Goal: Task Accomplishment & Management: Use online tool/utility

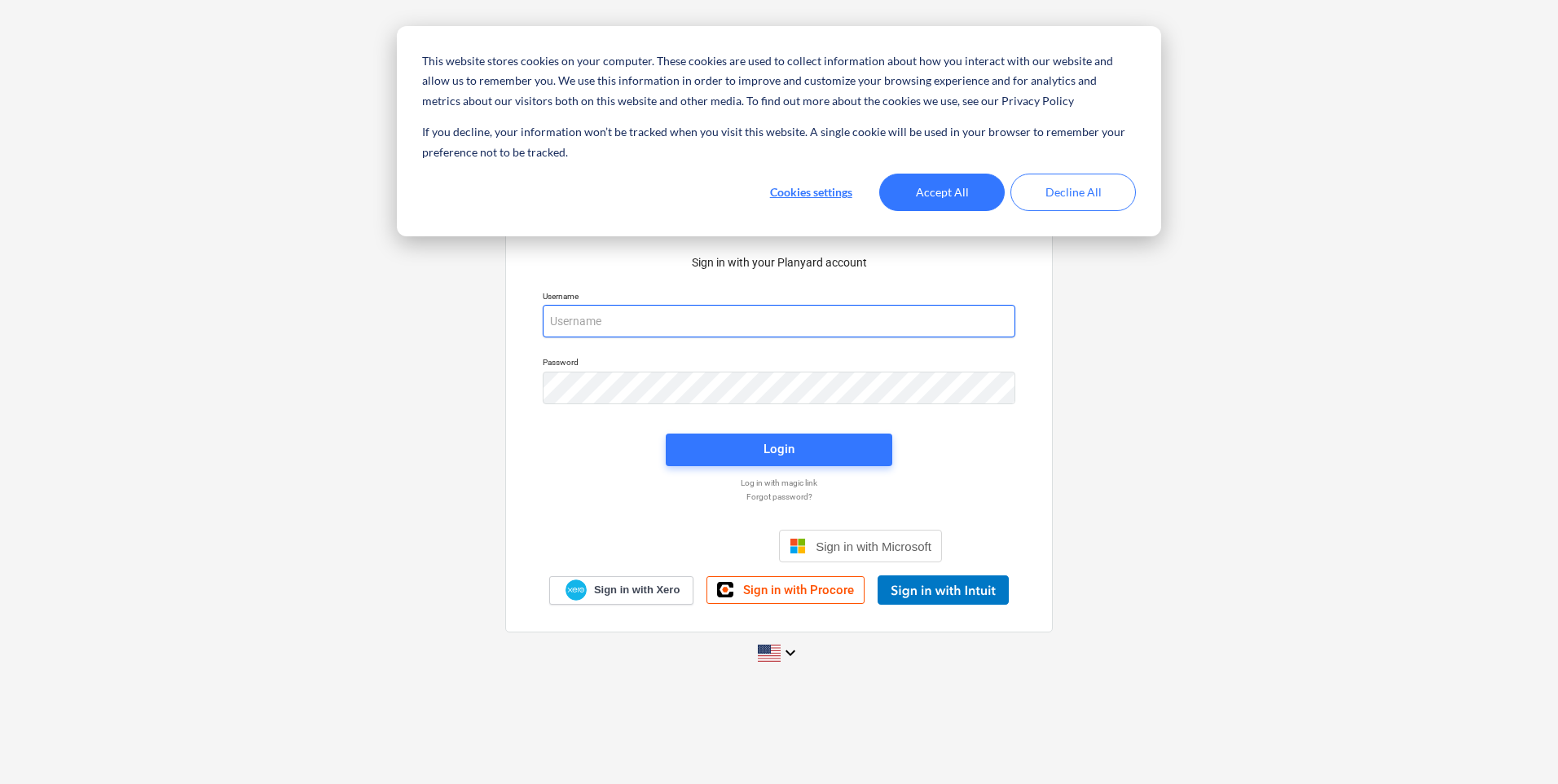
click at [644, 323] on input "email" at bounding box center [779, 320] width 473 height 33
type input "[EMAIL_ADDRESS][DOMAIN_NAME]"
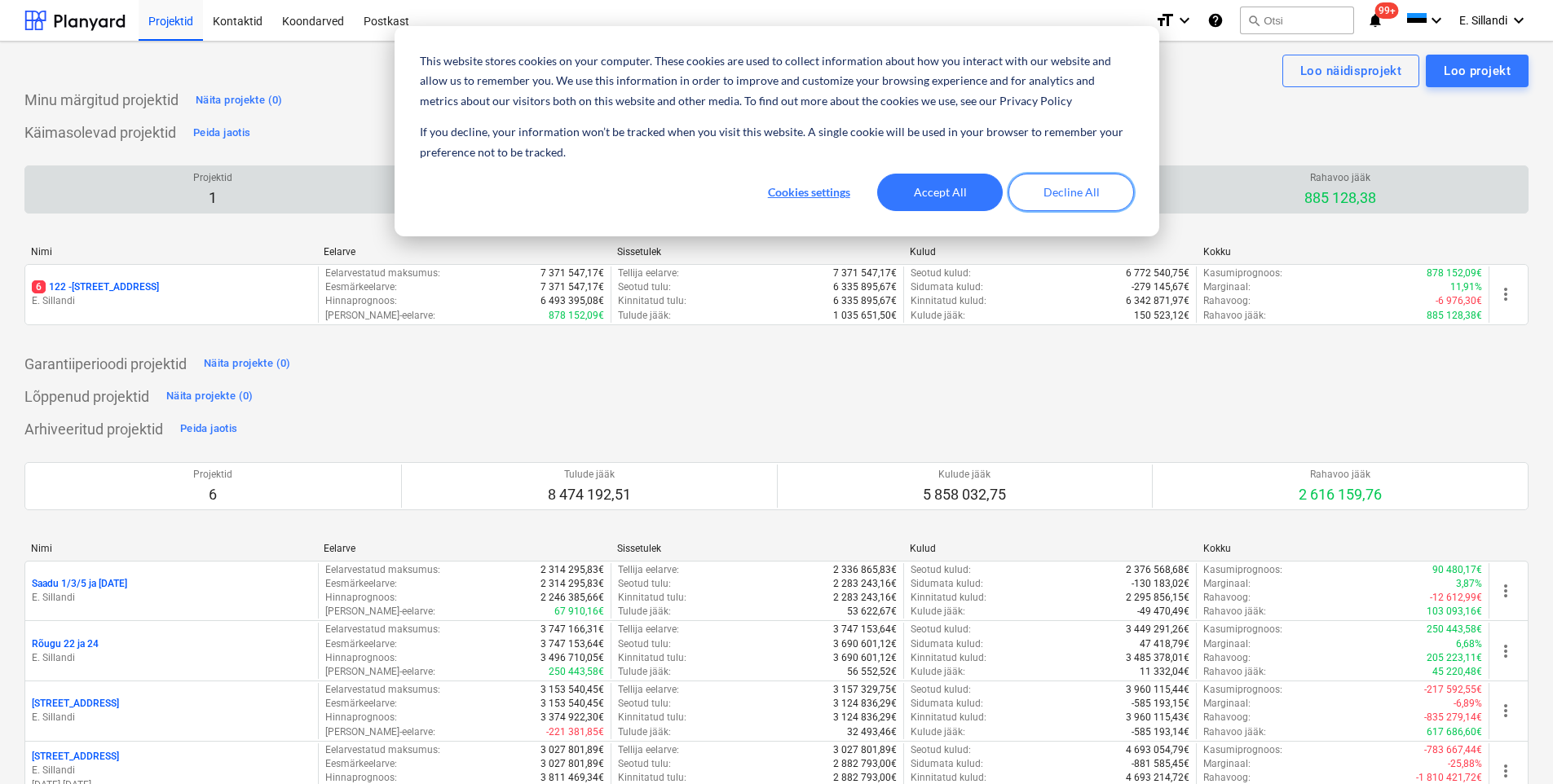
click at [1070, 200] on button "Decline All" at bounding box center [1071, 192] width 126 height 37
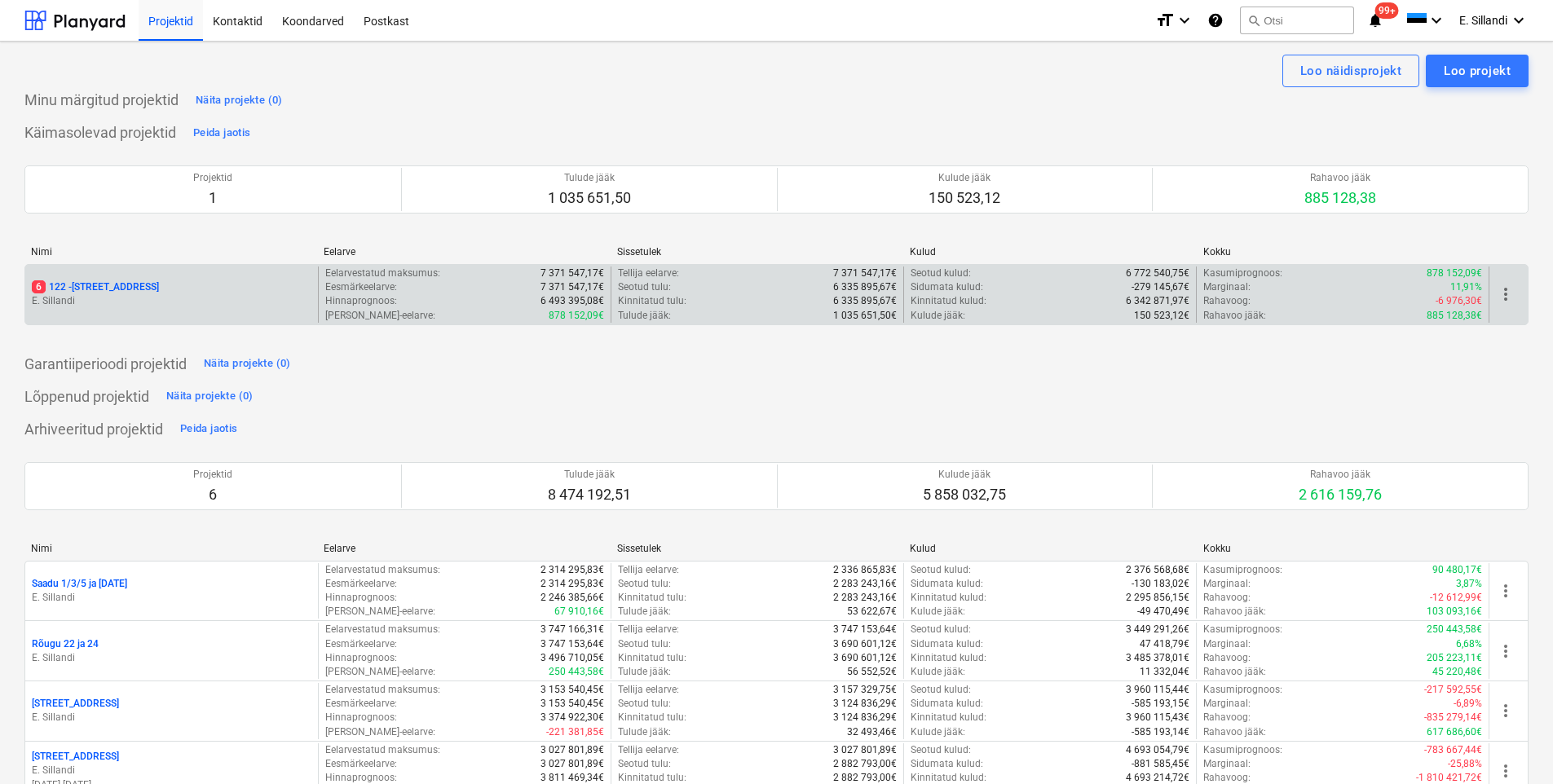
click at [187, 290] on div "6 122 - [STREET_ADDRESS]" at bounding box center [171, 287] width 279 height 14
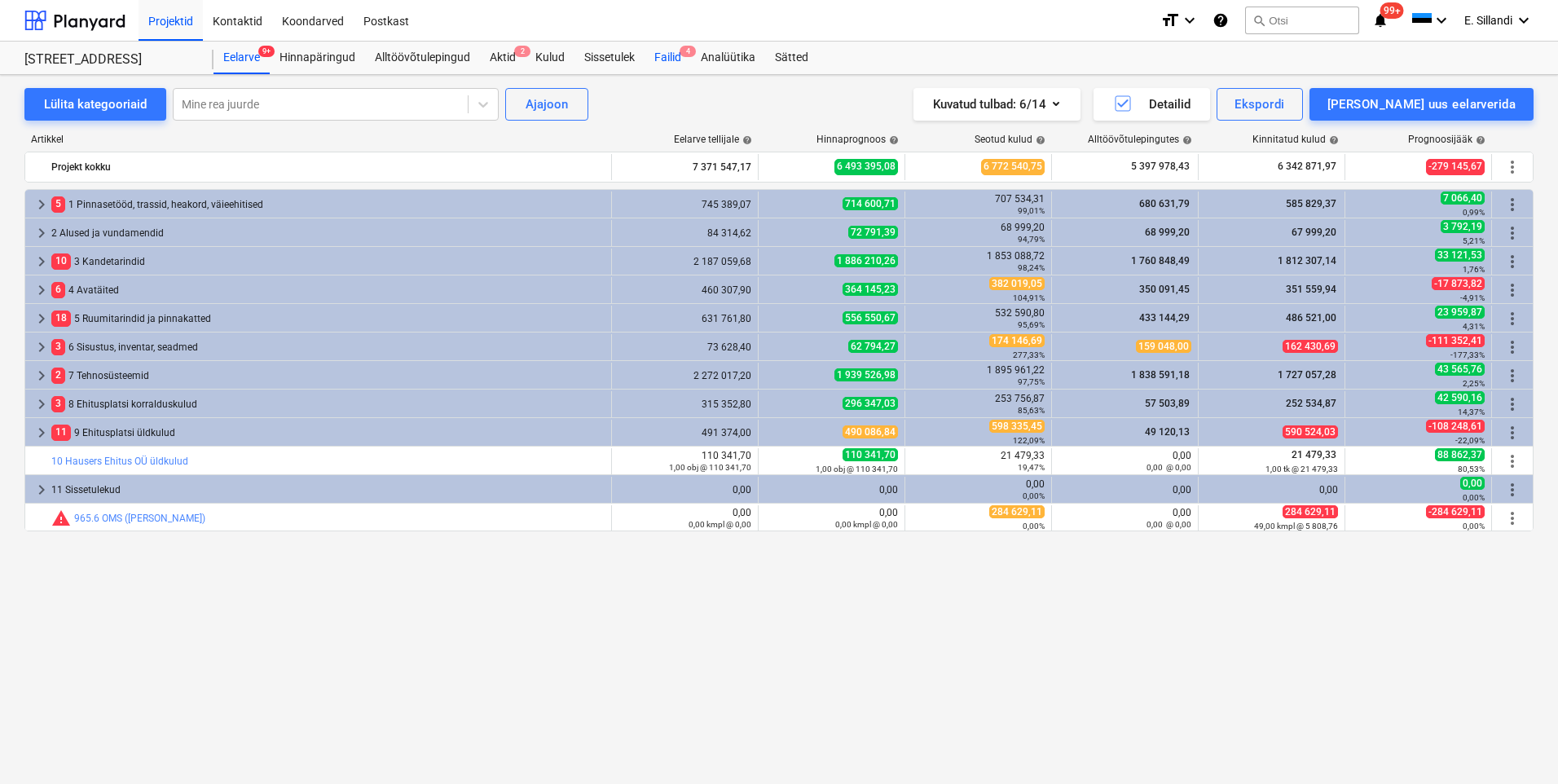
click at [676, 59] on div "Failid 4" at bounding box center [668, 58] width 47 height 33
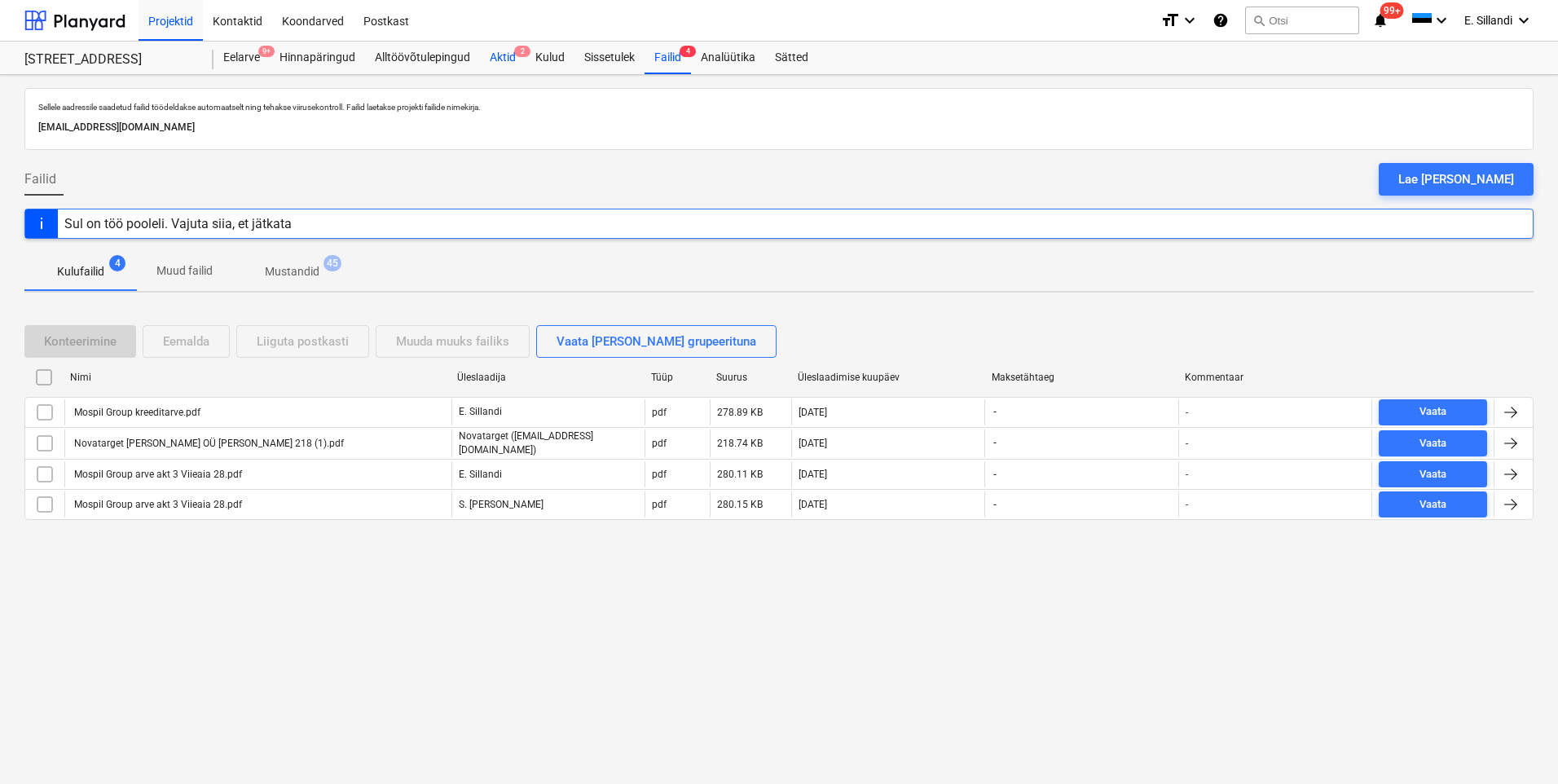
click at [494, 62] on div "Aktid 2" at bounding box center [503, 58] width 46 height 33
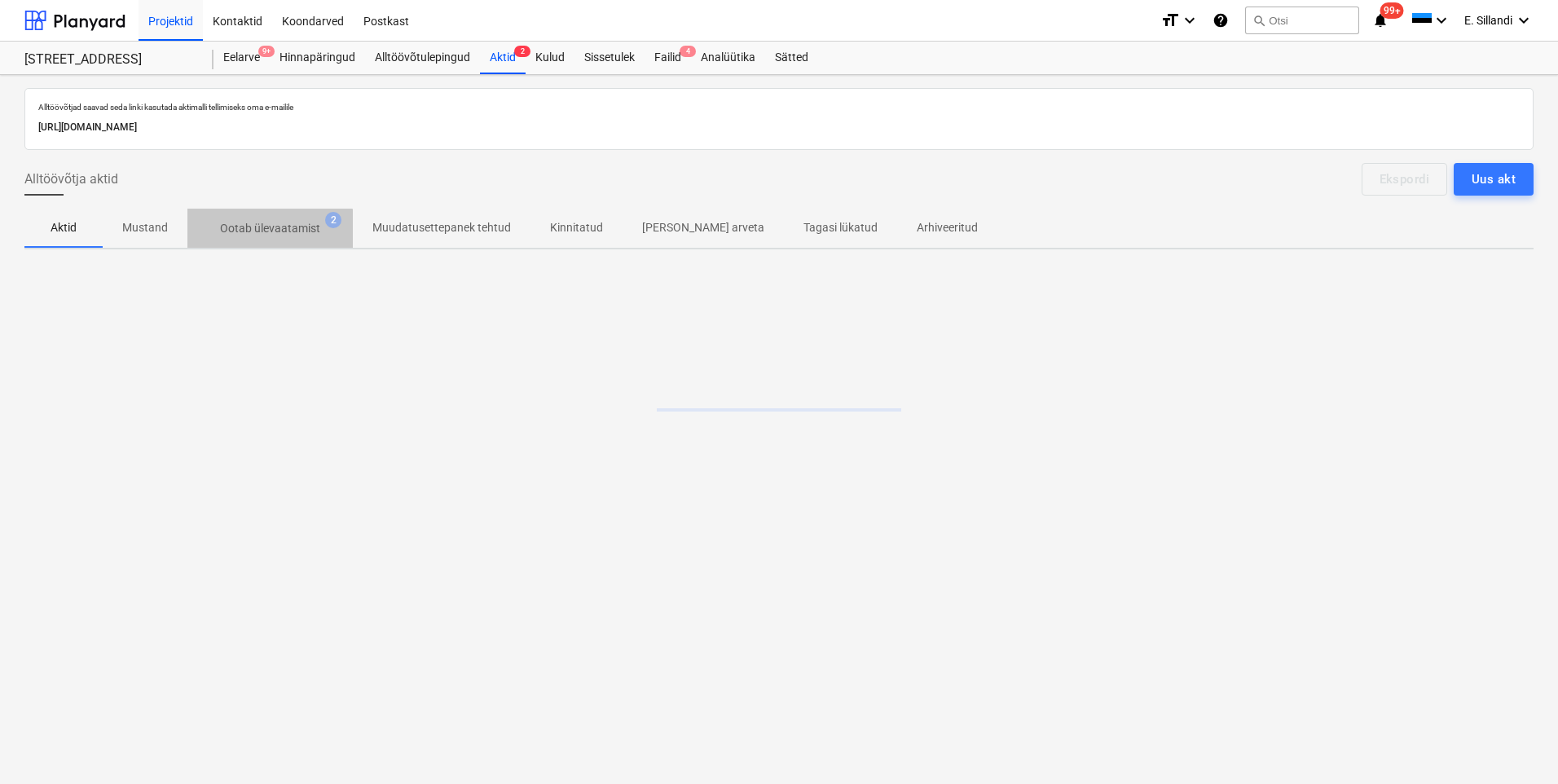
click at [259, 235] on p "Ootab ülevaatamist" at bounding box center [270, 228] width 101 height 17
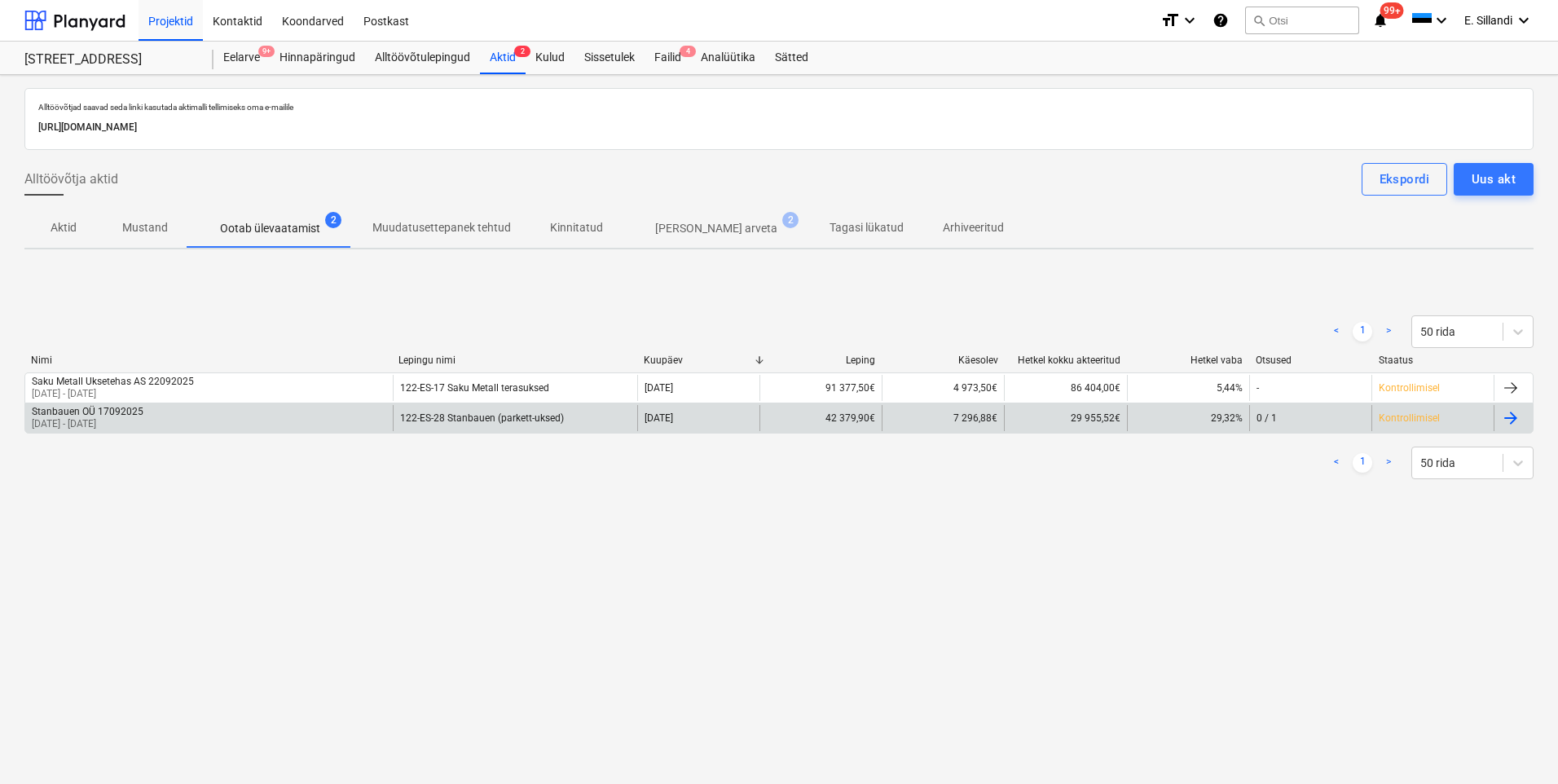
click at [172, 412] on div "Stanbauen OÜ 17092025 [DATE] - [DATE]" at bounding box center [209, 418] width 368 height 26
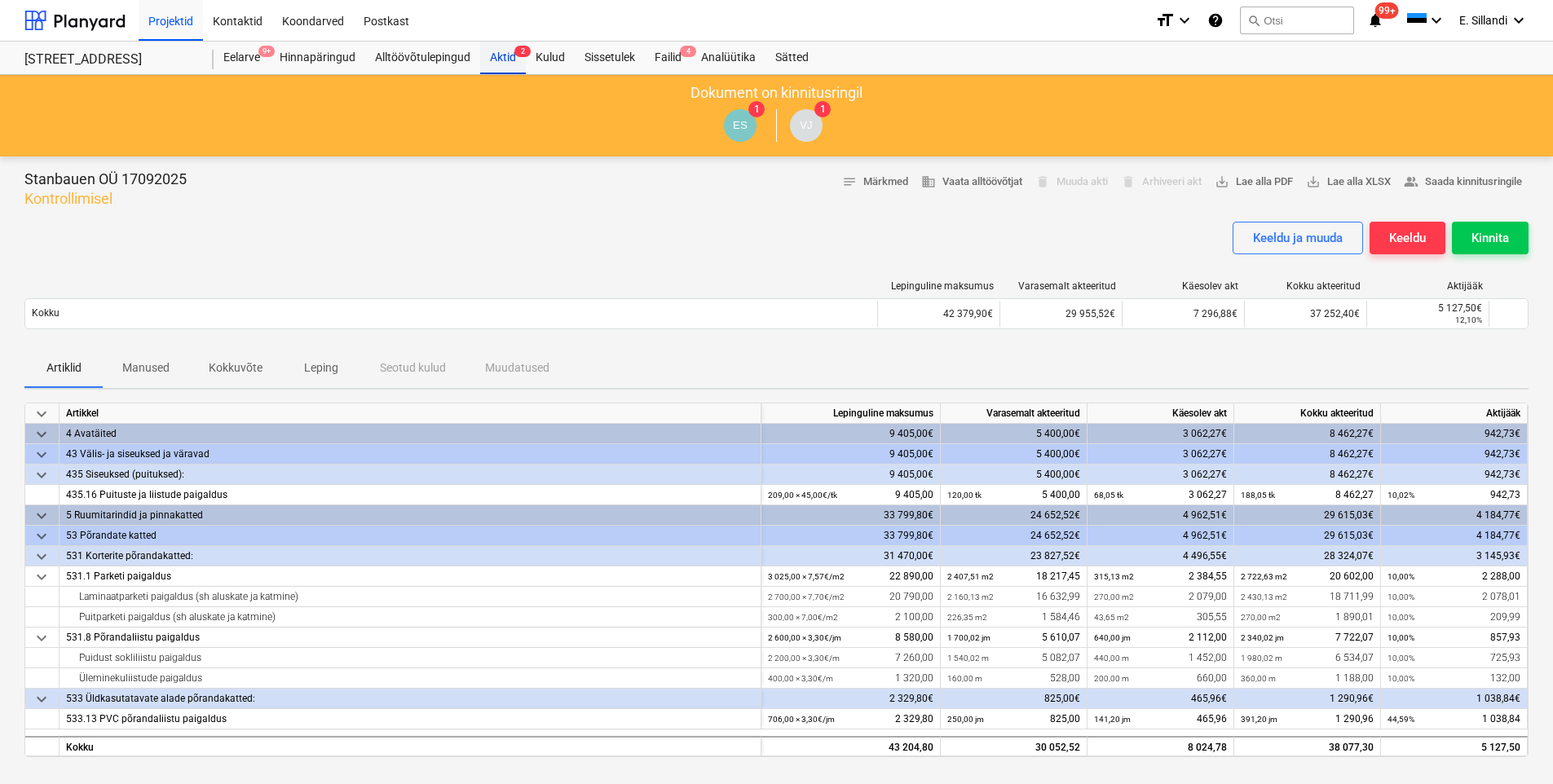
click at [485, 52] on div "Aktid 2" at bounding box center [503, 58] width 46 height 33
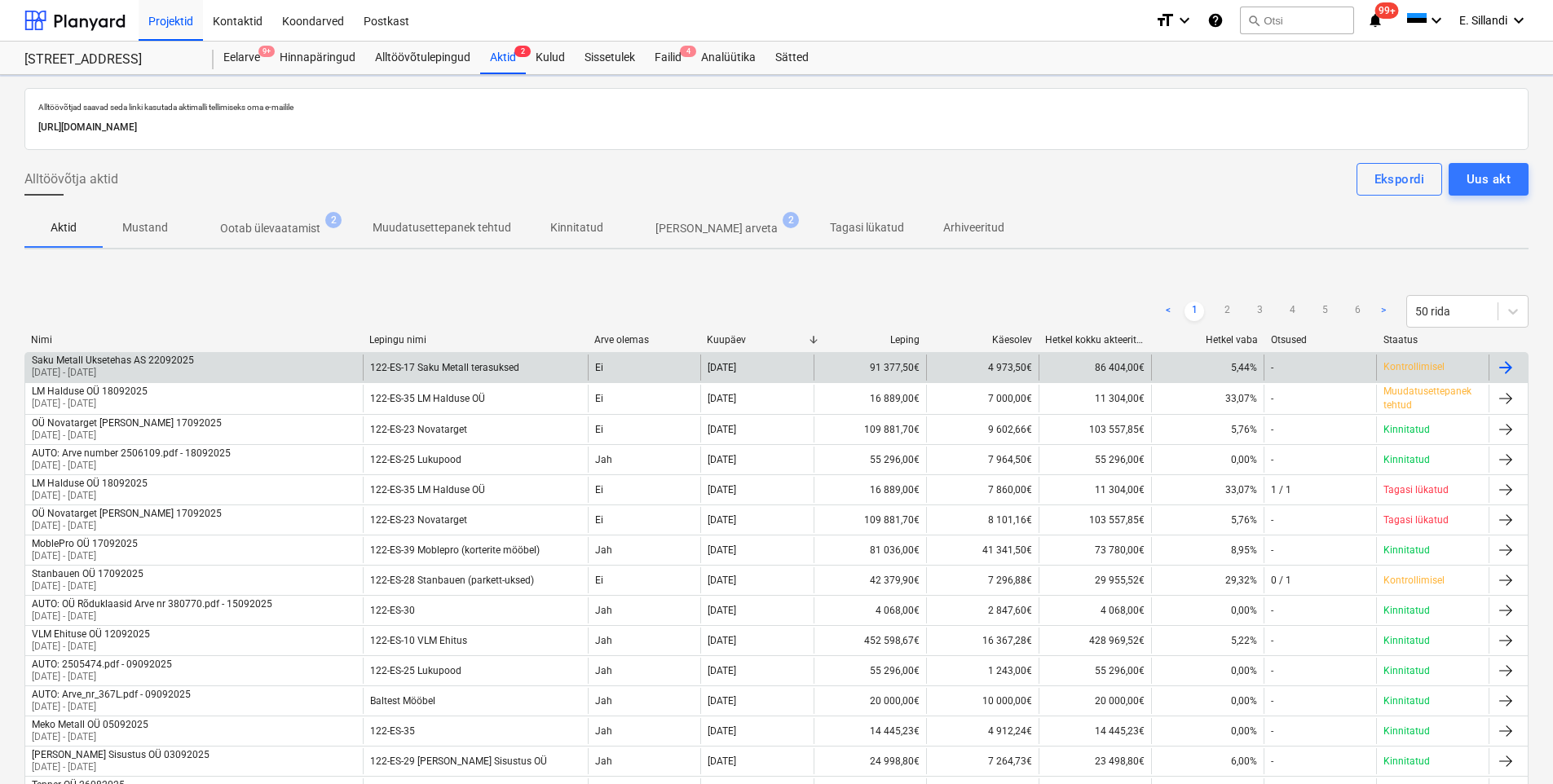
click at [291, 232] on p "Ootab ülevaatamist" at bounding box center [270, 228] width 101 height 17
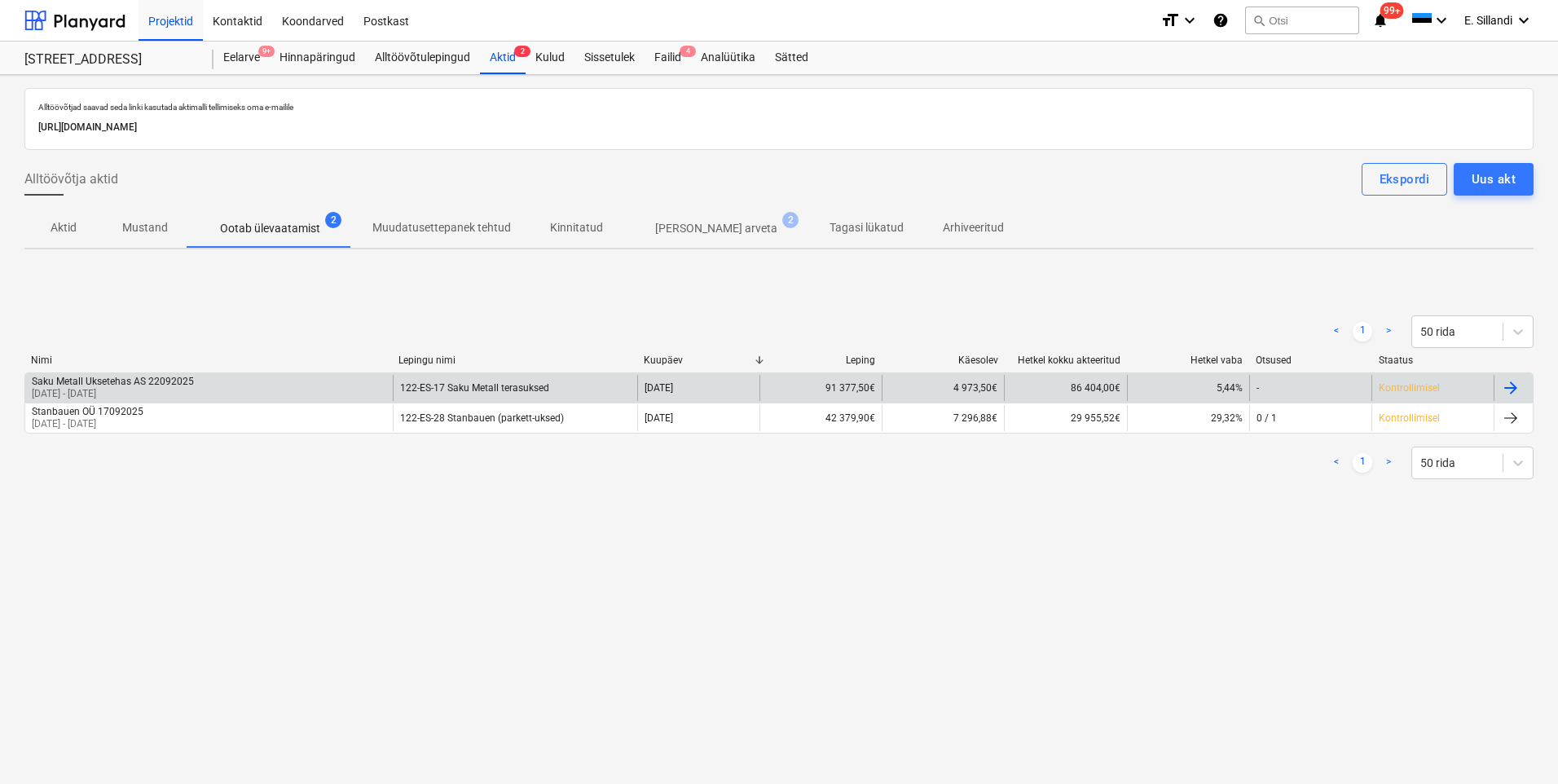
click at [145, 373] on div "Saku Metall Uksetehas AS 22092025 [DATE] - [DATE] 122-ES-17 Saku Metall terasuk…" at bounding box center [779, 387] width 1510 height 30
click at [159, 384] on div "Saku Metall Uksetehas AS 22092025" at bounding box center [113, 381] width 162 height 11
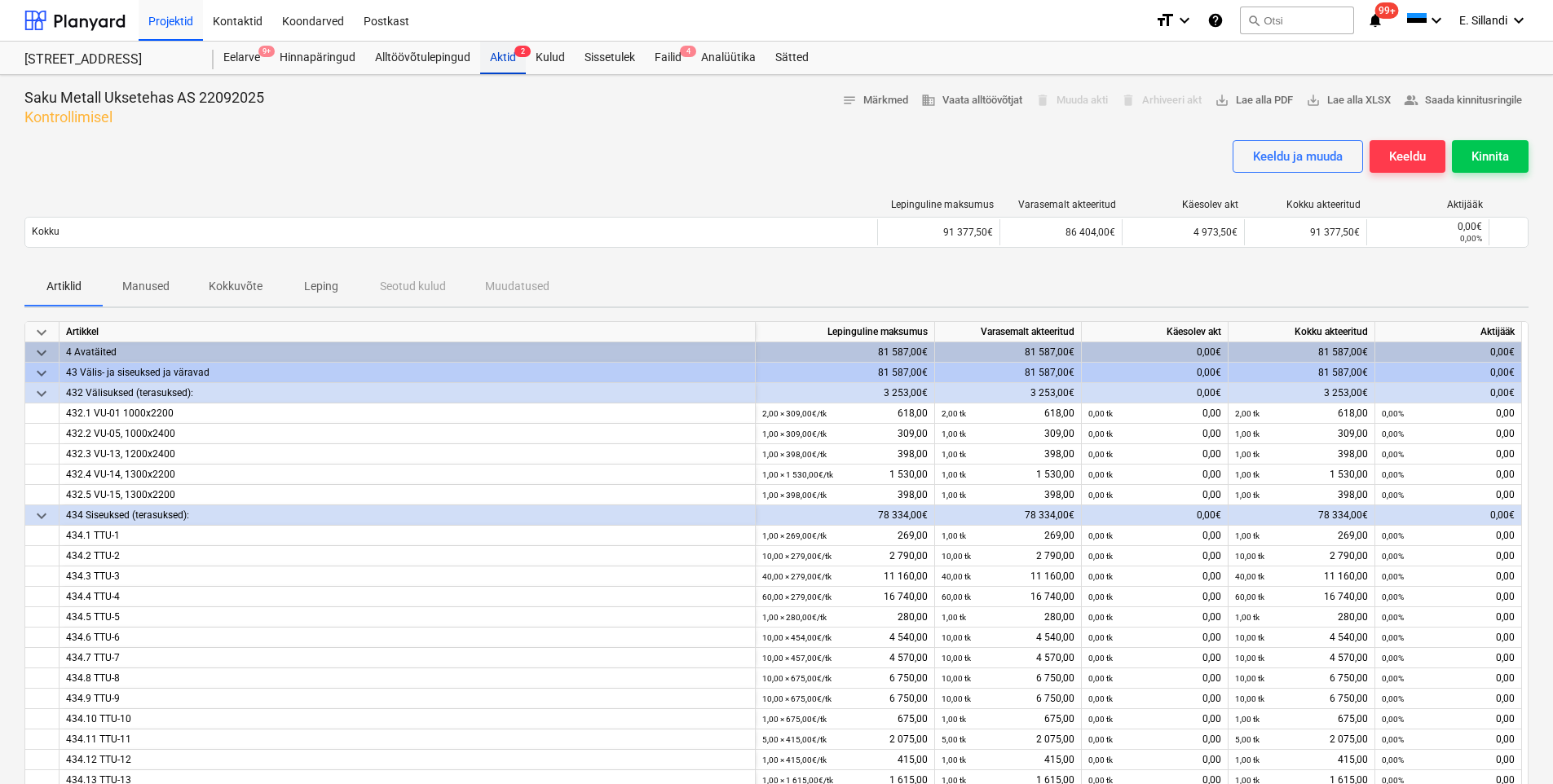
click at [502, 63] on div "Aktid 2" at bounding box center [503, 58] width 46 height 33
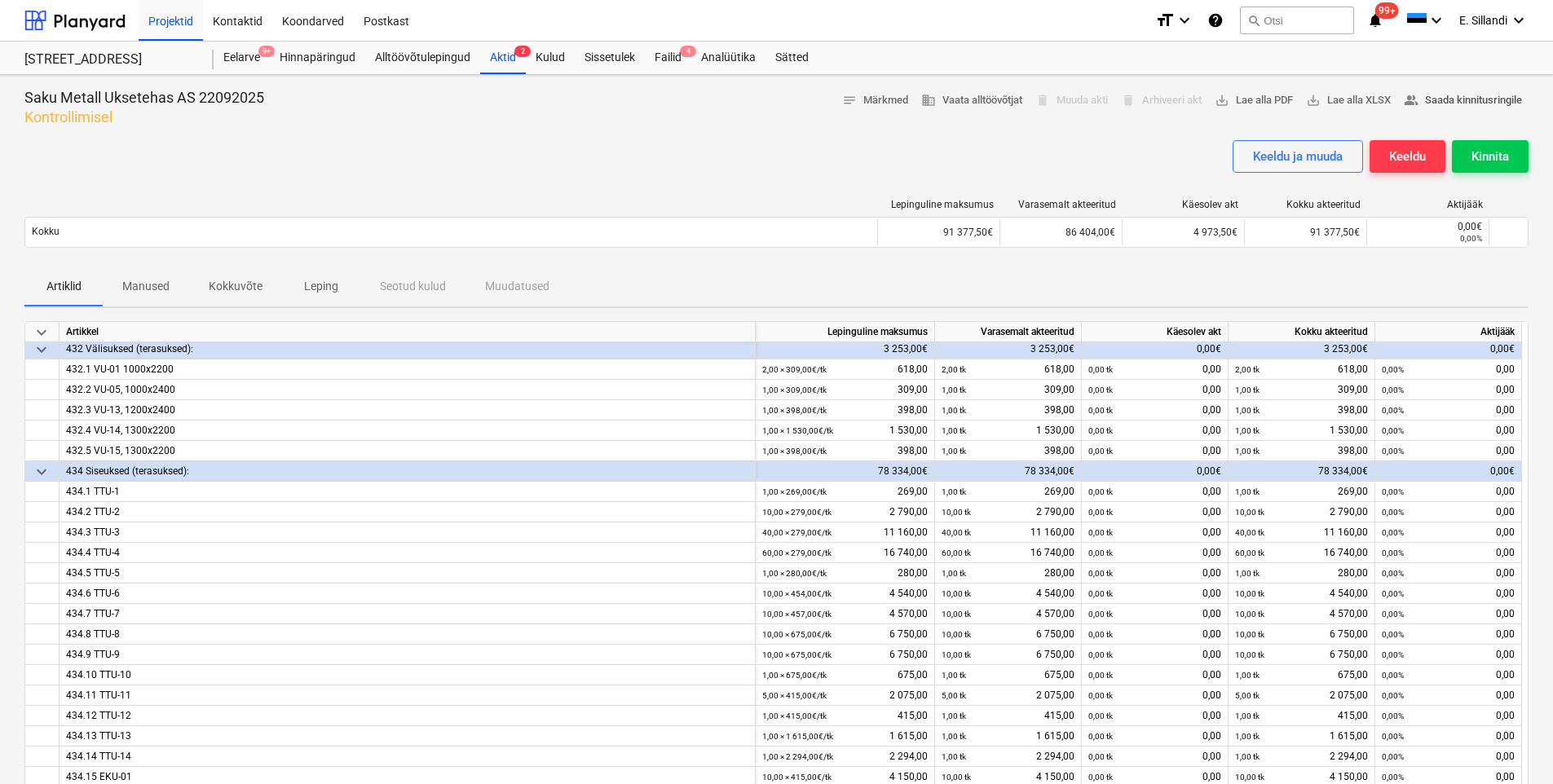
click at [1462, 95] on span "people_alt Saada kinnitusringile" at bounding box center [1463, 101] width 118 height 19
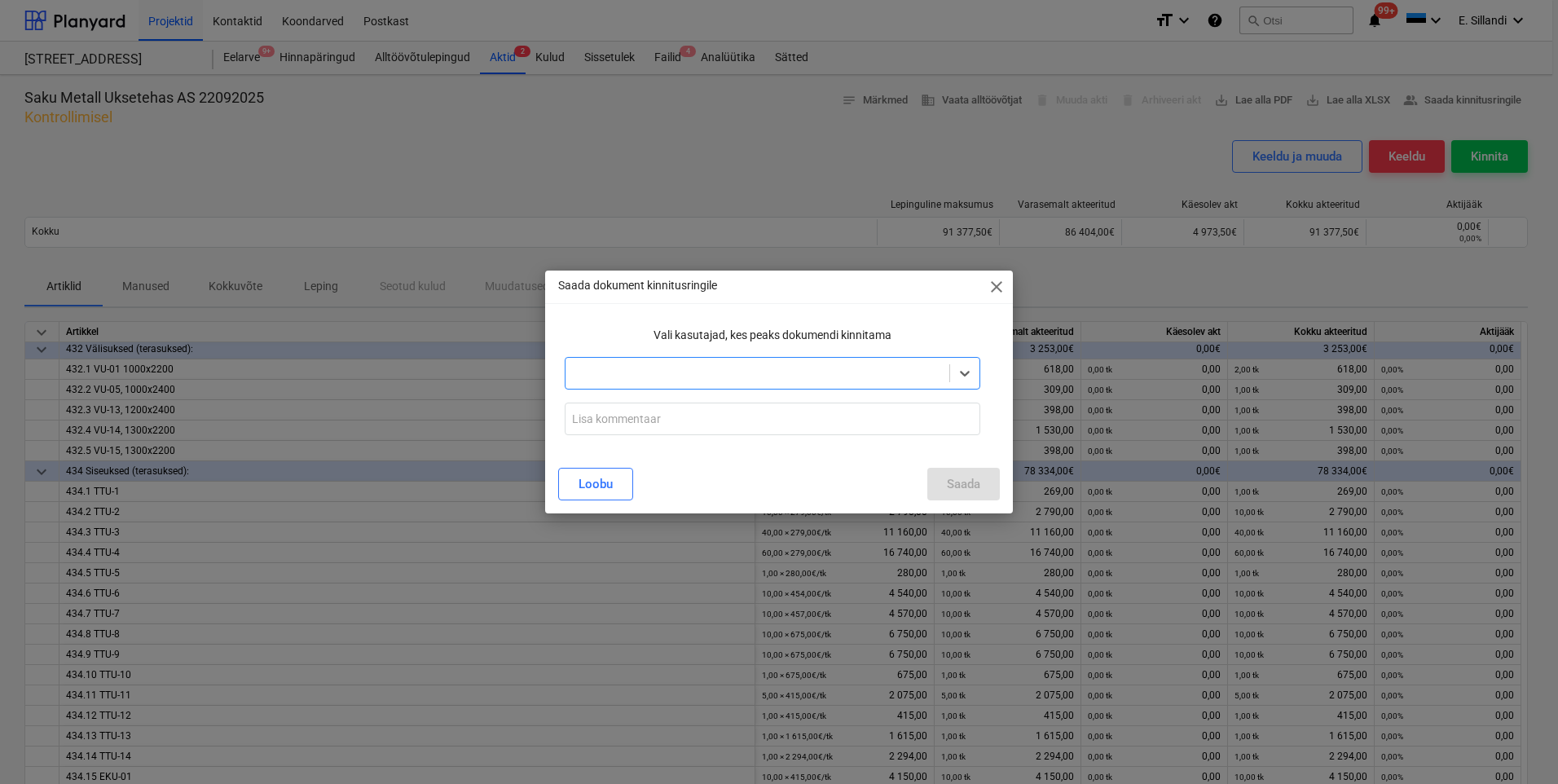
click at [764, 369] on div at bounding box center [757, 373] width 368 height 17
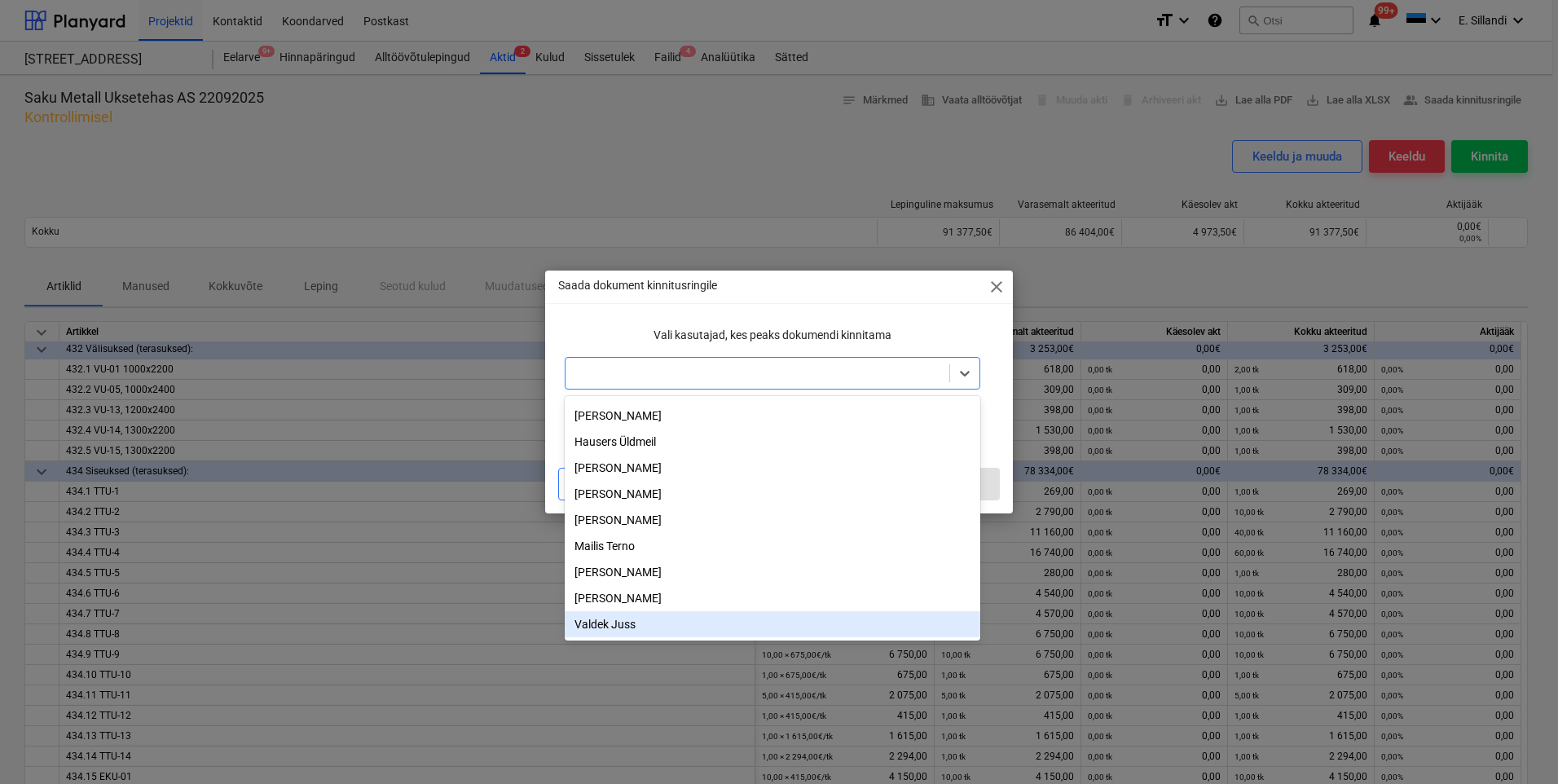
click at [604, 620] on div "Valdek Juss" at bounding box center [773, 624] width 415 height 26
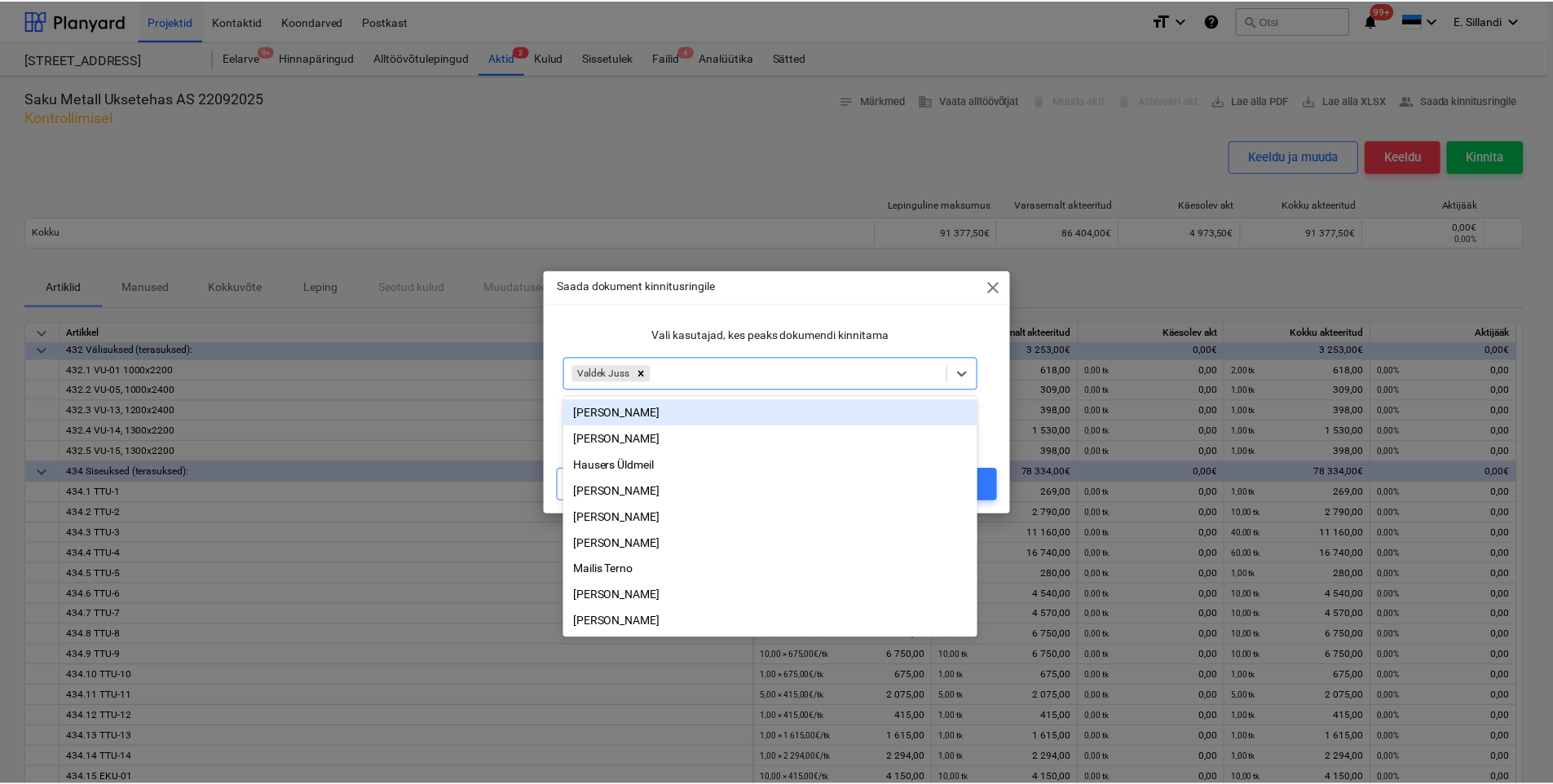
scroll to position [4, 0]
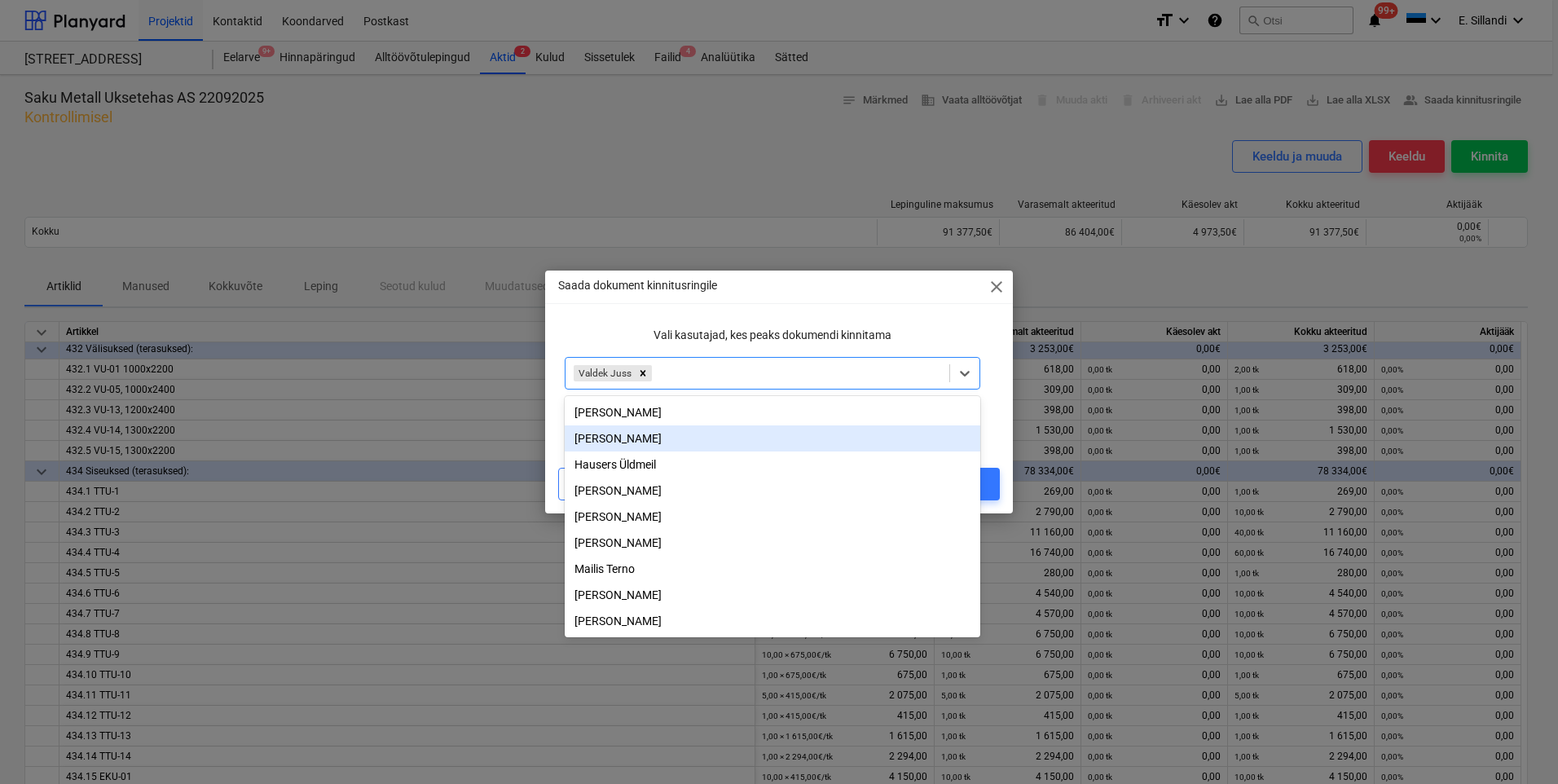
click at [713, 319] on div "Saada dokument kinnitusringile close Vali kasutajad, kes peaks dokumendi kinnit…" at bounding box center [779, 392] width 467 height 243
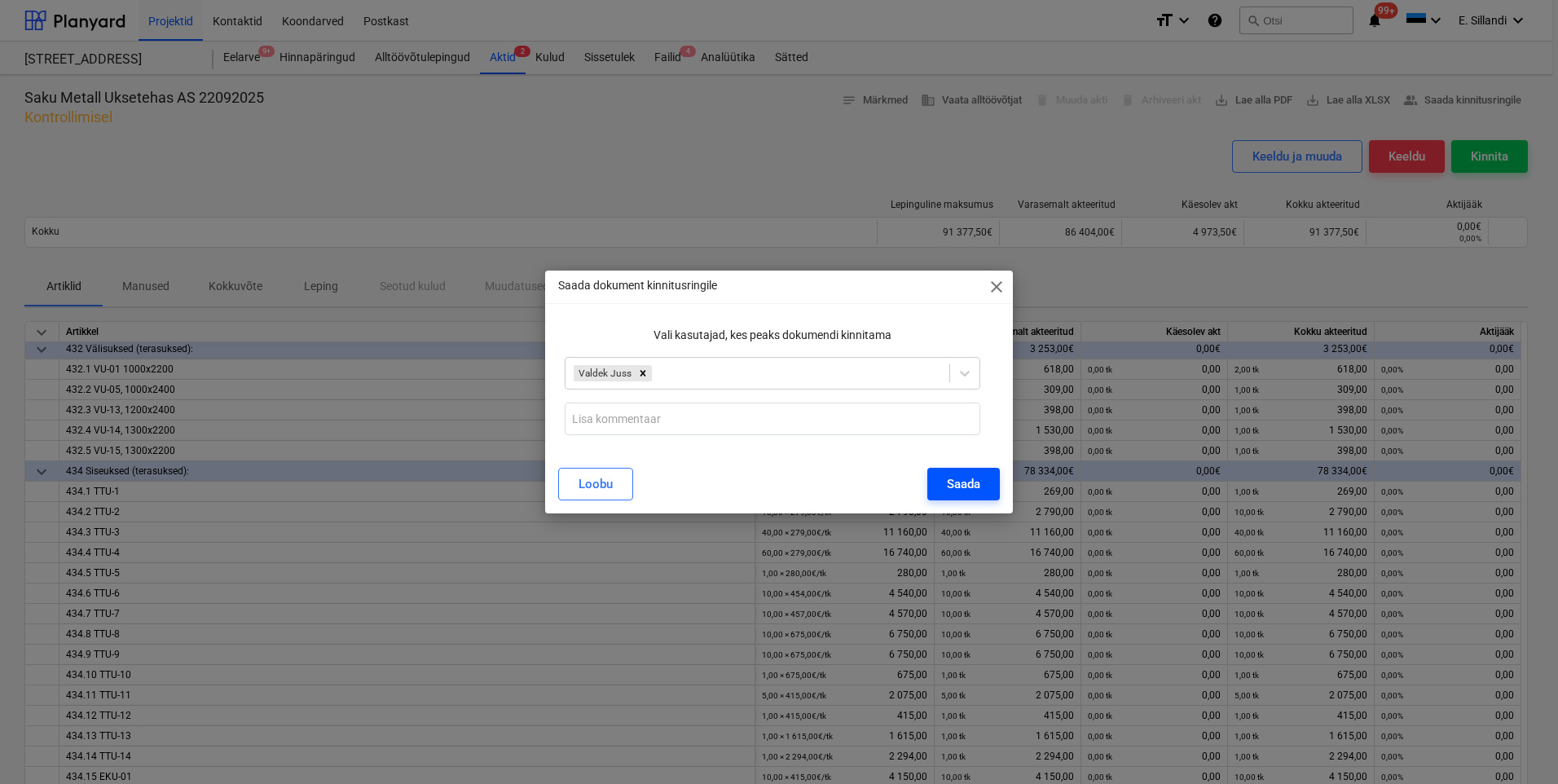
click at [957, 486] on div "Saada" at bounding box center [964, 484] width 34 height 21
